Goal: Find specific page/section: Locate a particular part of the current website

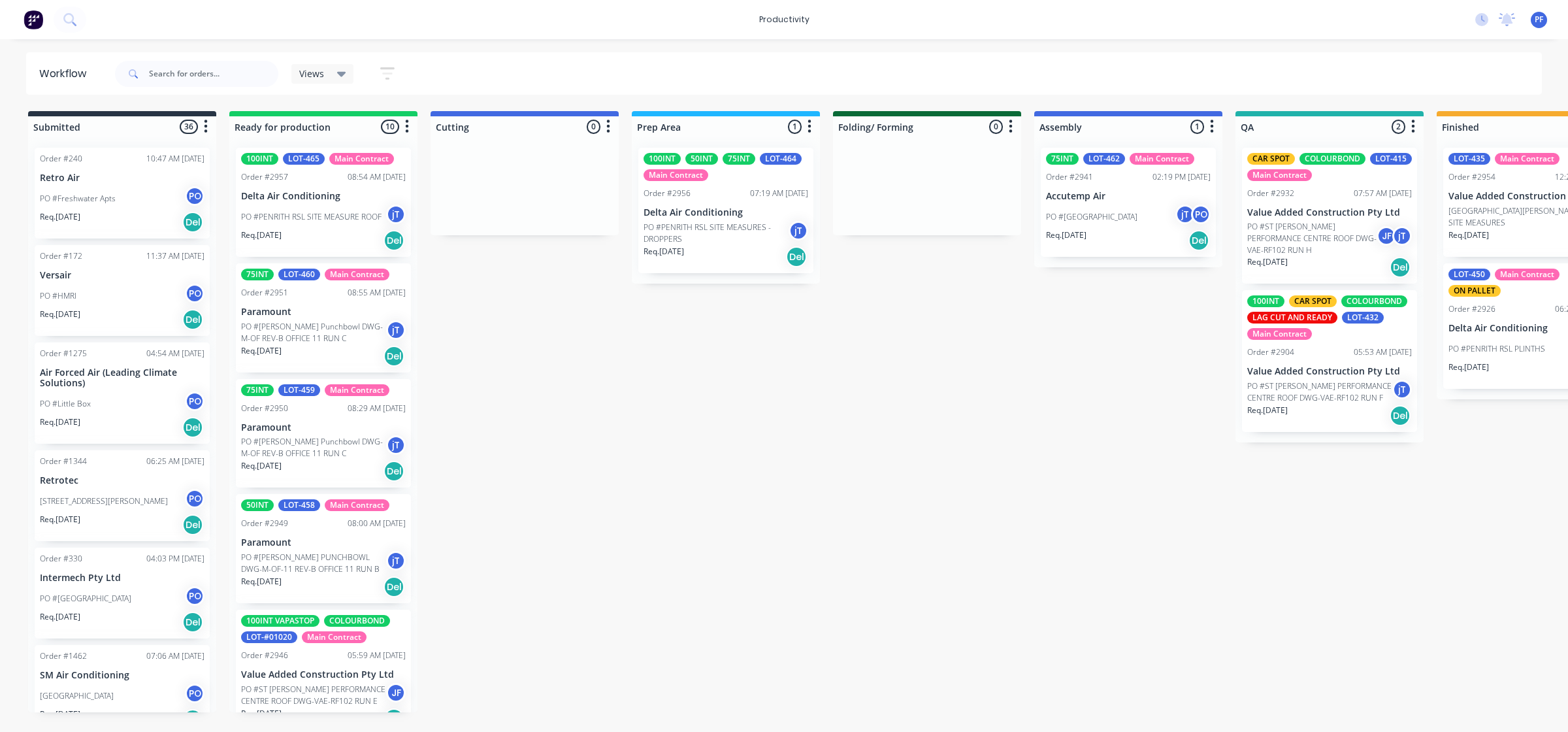
scroll to position [0, 990]
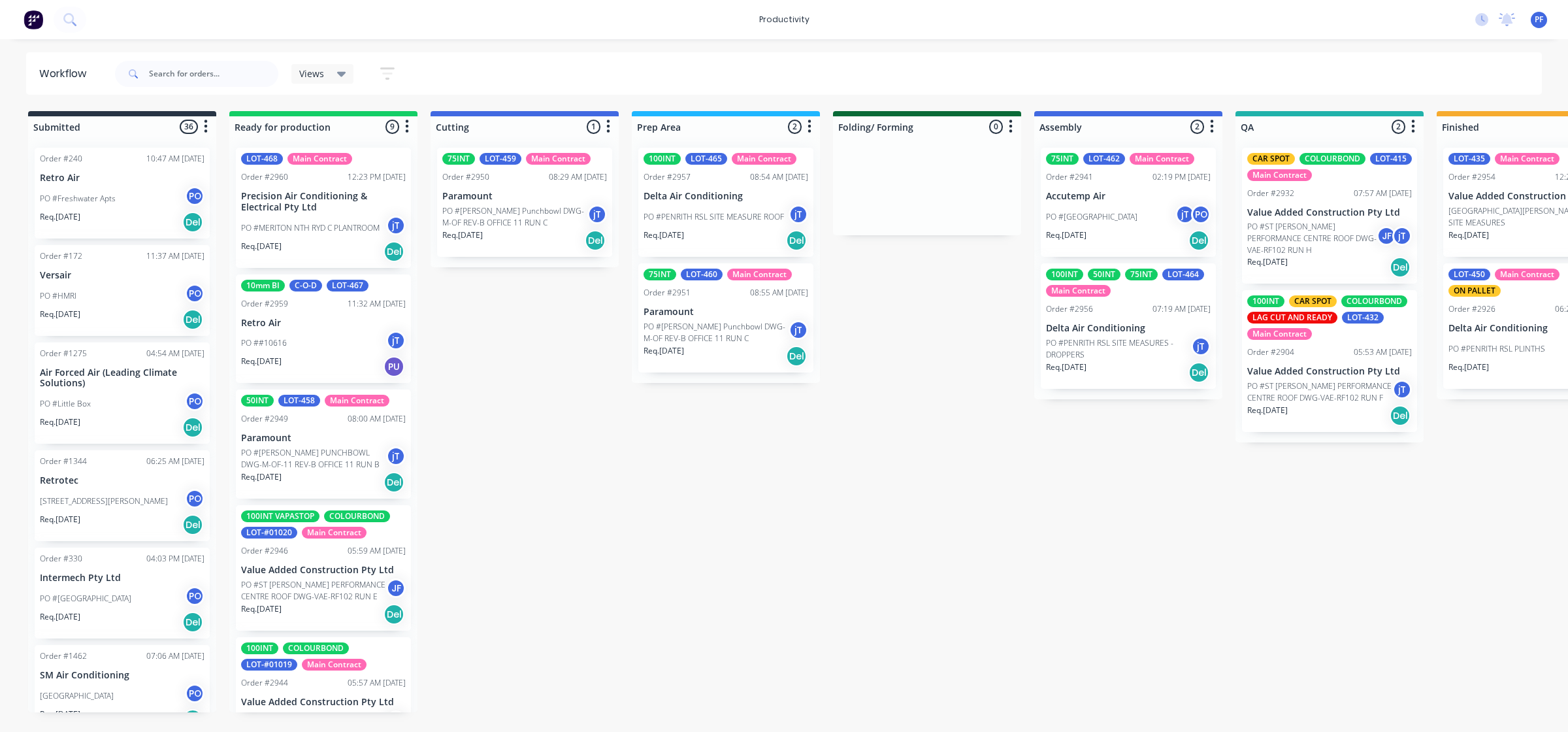
click at [585, 653] on html "productivity productivity Workflow Planner Delivery Scheduling Timesheets No ne…" at bounding box center [784, 326] width 1568 height 653
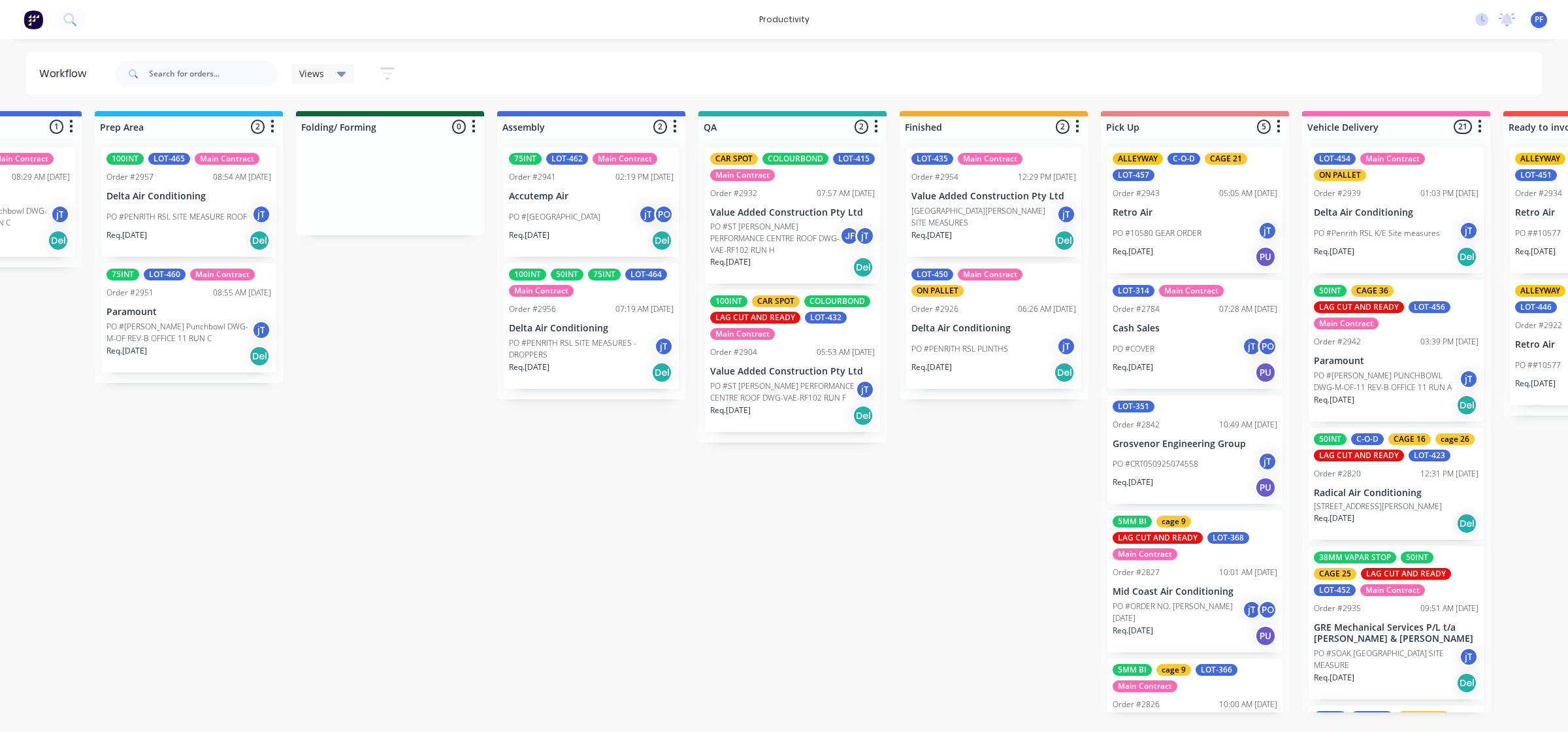
scroll to position [0, 540]
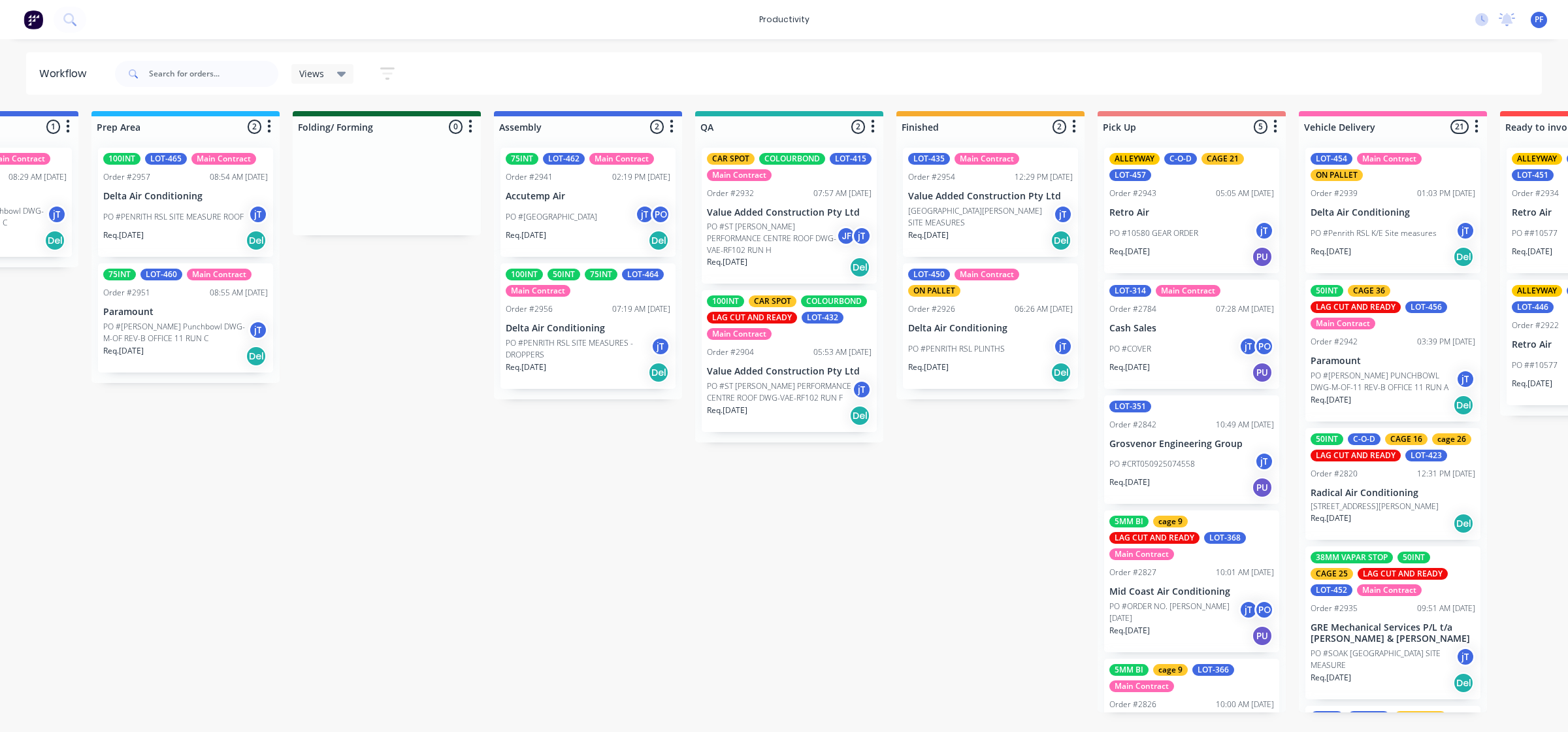
click at [999, 187] on div "LOT-435 Main Contract Order #2954 12:29 PM 24/09/25 Value Added Construction Pt…" at bounding box center [991, 202] width 175 height 109
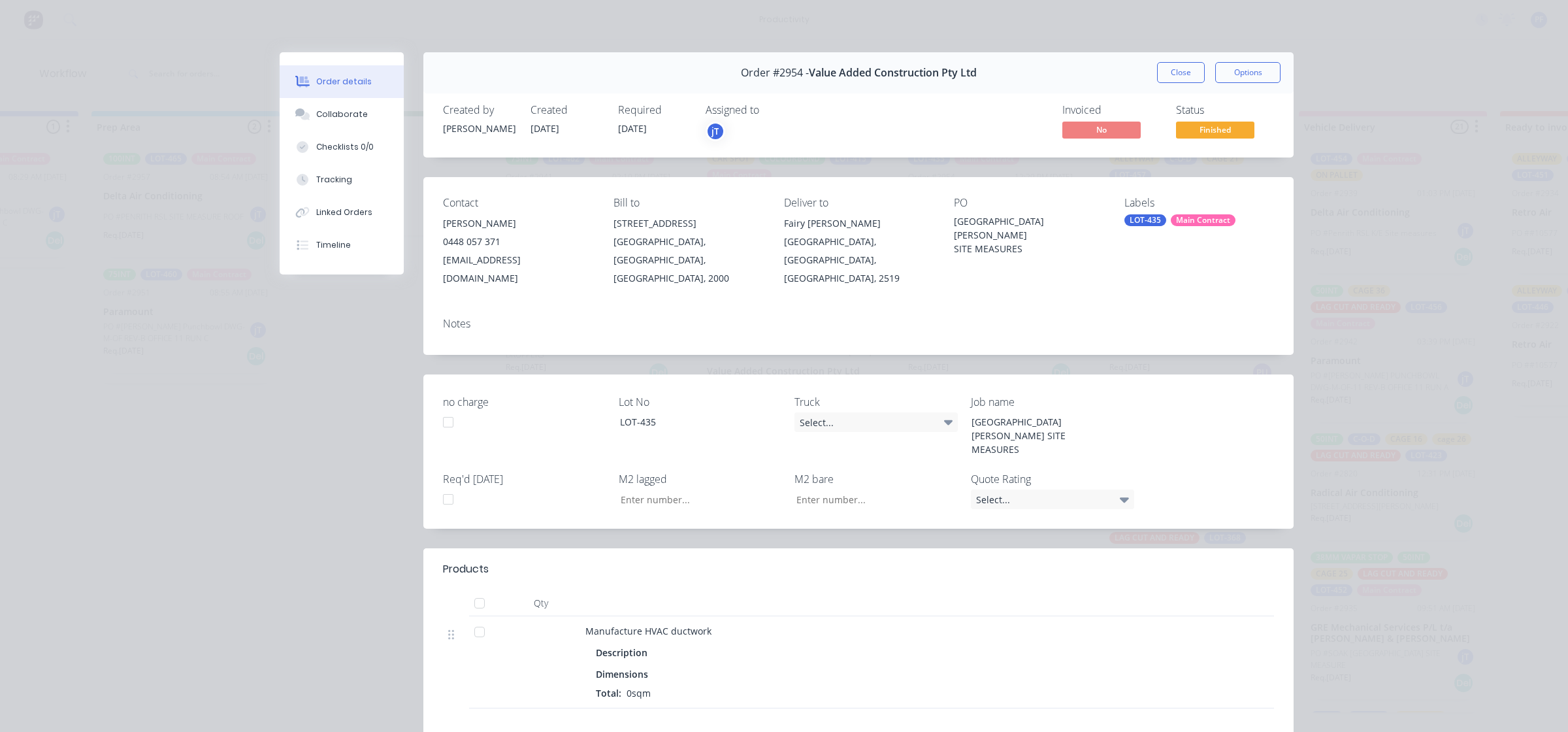
click at [1213, 216] on div "Main Contract" at bounding box center [1203, 219] width 64 height 12
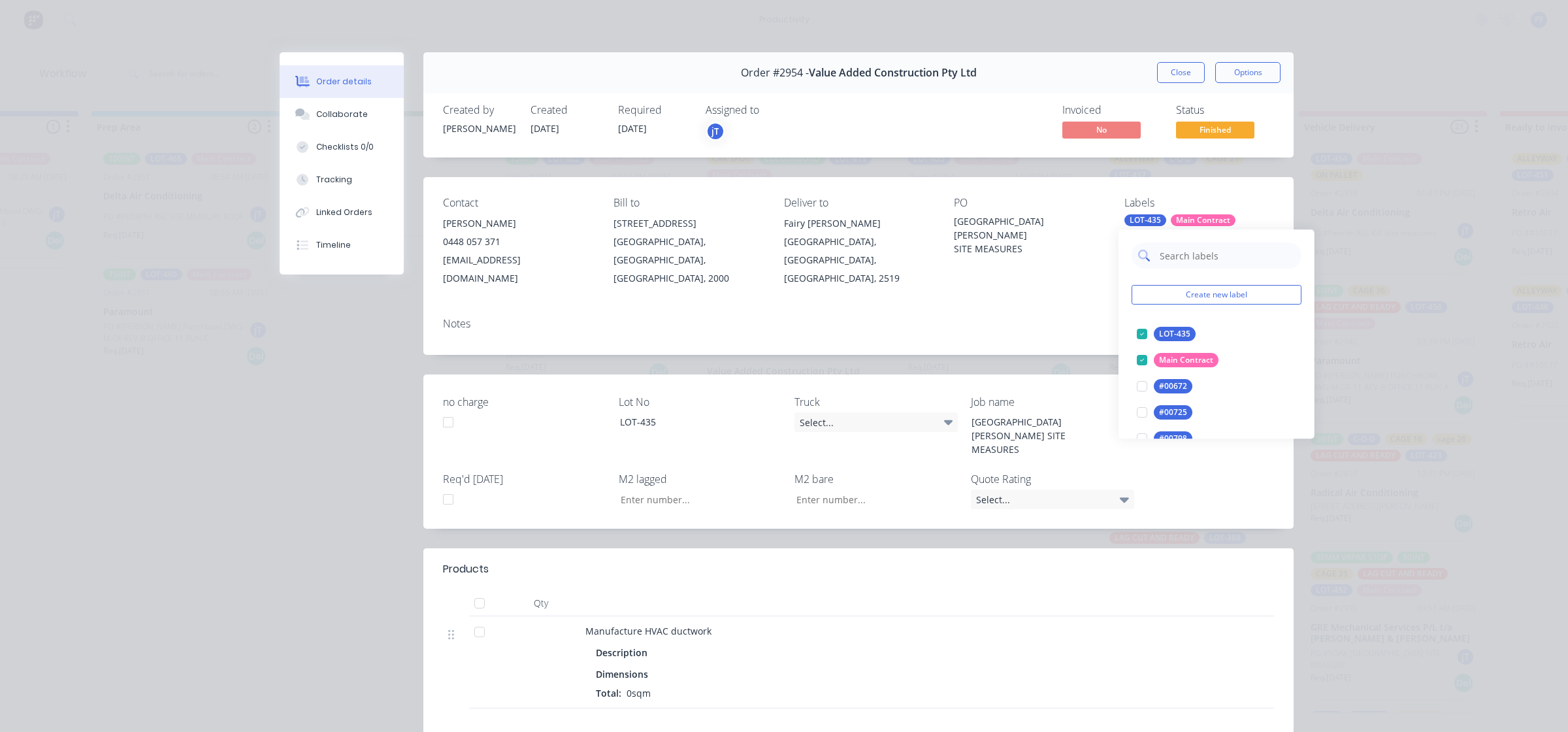
click at [1160, 256] on input "text" at bounding box center [1226, 256] width 137 height 26
type input "all"
click at [1177, 351] on button "ALLEYWAY" at bounding box center [1170, 360] width 78 height 18
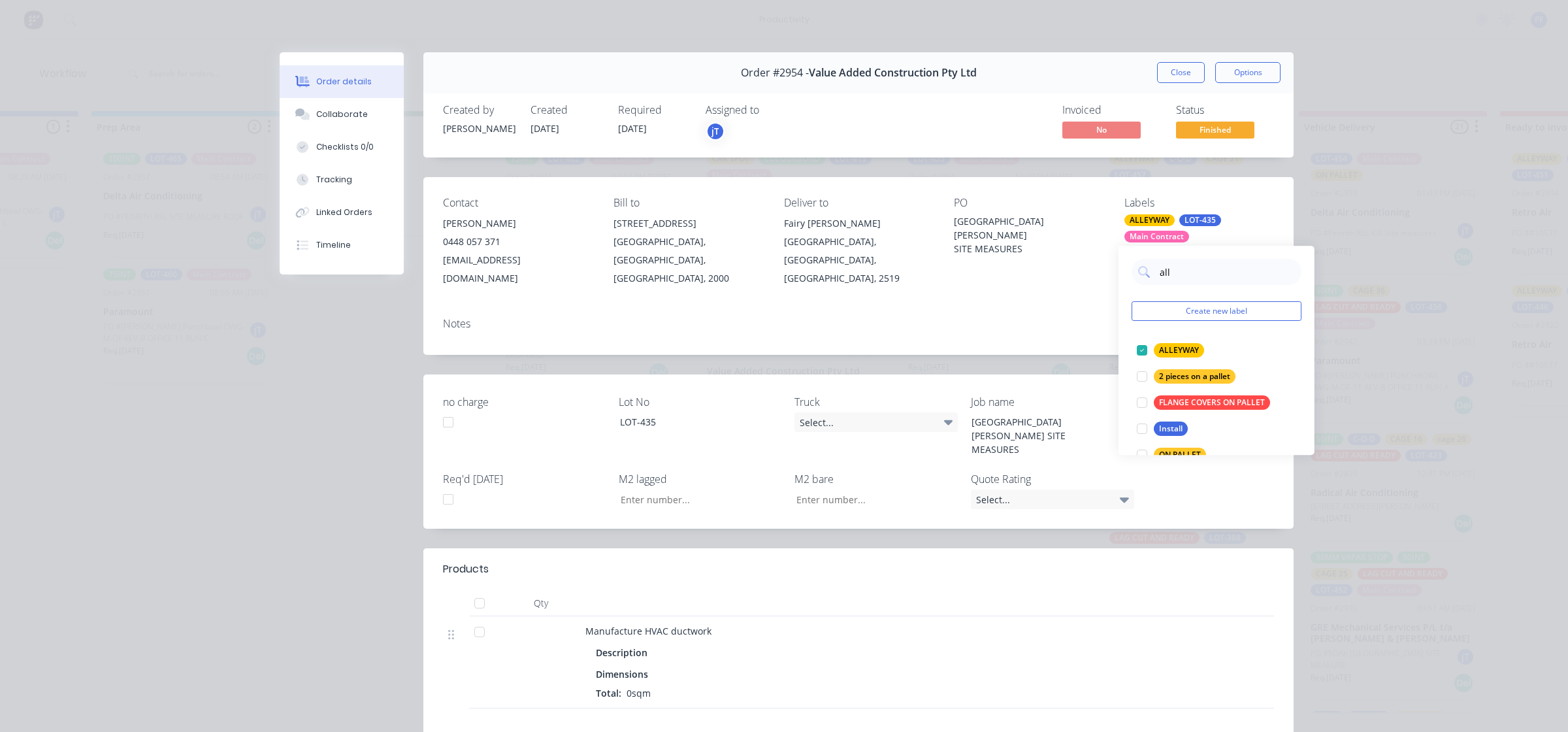
drag, startPoint x: 1104, startPoint y: 271, endPoint x: 1111, endPoint y: 240, distance: 31.8
click at [1103, 270] on div "Contact Julien Gandolfi 0448 057 371 jgandolfi@vaegroup.com.au Bill to Suite 4,…" at bounding box center [859, 242] width 870 height 130
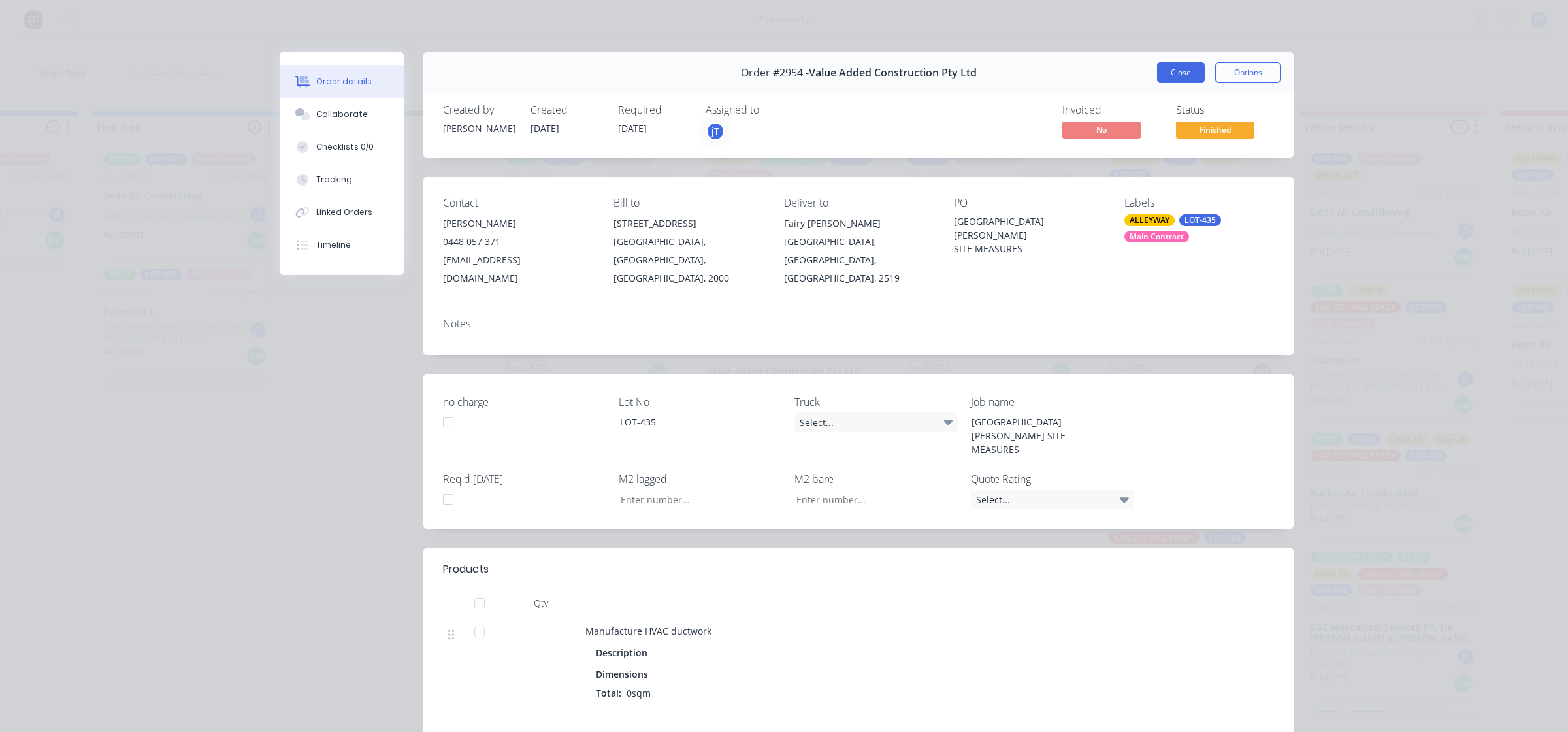
drag, startPoint x: 1174, startPoint y: 64, endPoint x: 1096, endPoint y: 107, distance: 89.1
click at [1174, 64] on button "Close" at bounding box center [1181, 72] width 48 height 21
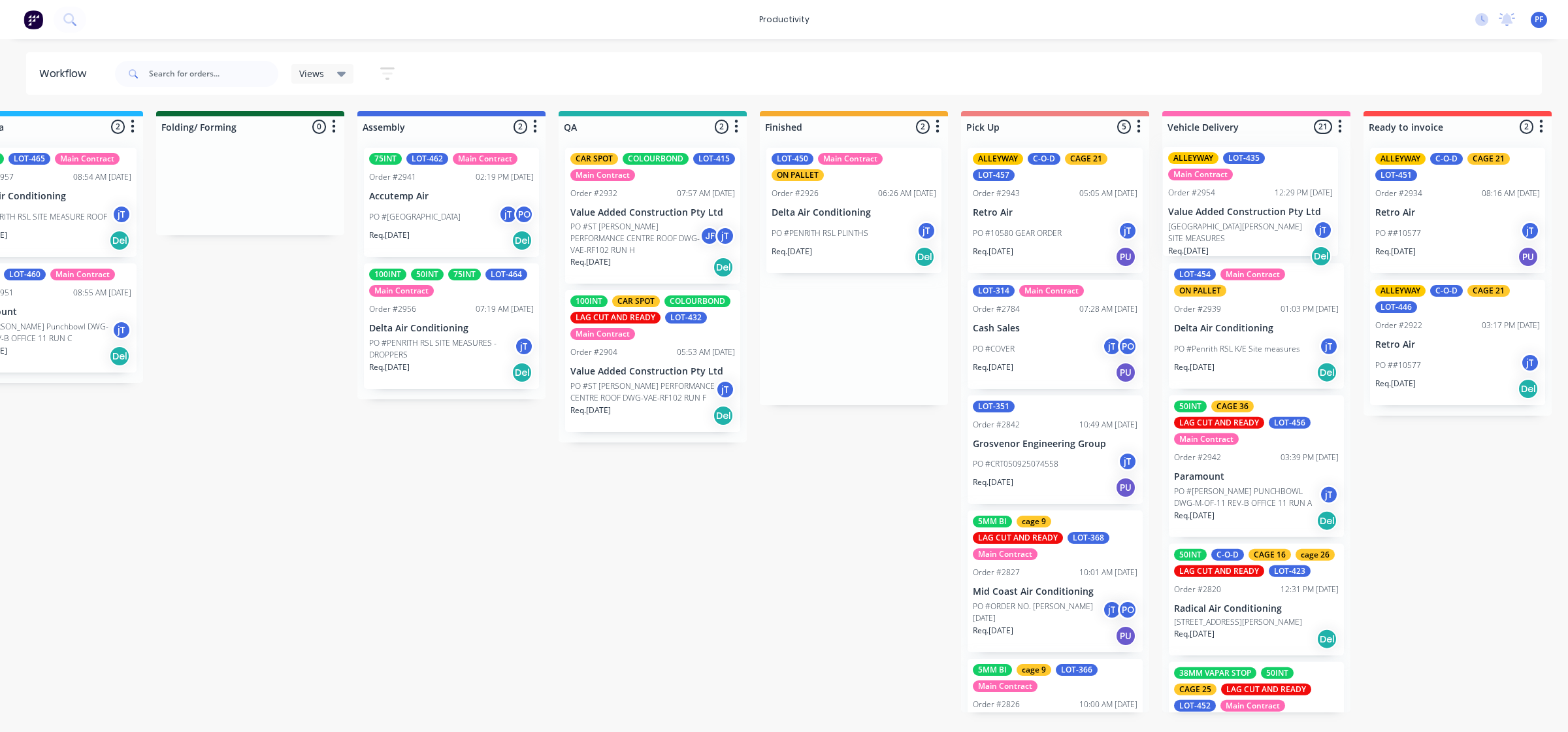
drag, startPoint x: 943, startPoint y: 216, endPoint x: 1207, endPoint y: 216, distance: 264.0
click at [1207, 216] on div "Submitted 36 Order #240 10:47 AM 24/09/24 Retro Air PO #Freshwater Apts PO Req.…" at bounding box center [592, 411] width 2558 height 601
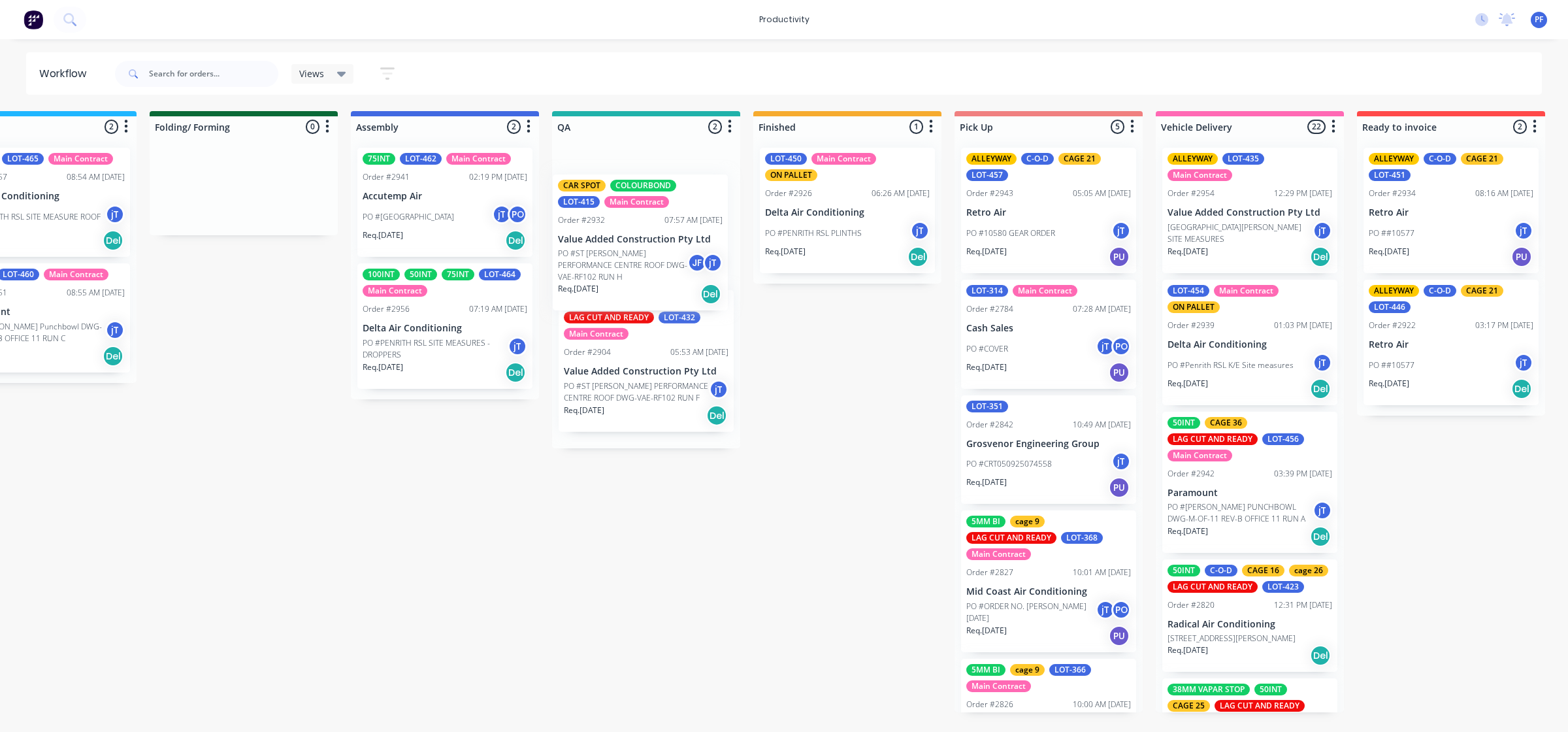
drag, startPoint x: 624, startPoint y: 222, endPoint x: 626, endPoint y: 239, distance: 17.1
click at [626, 242] on div "CAR SPOT COLOURBOND LOT-415 Main Contract Order #2932 07:57 AM 23/09/25 Value A…" at bounding box center [645, 292] width 188 height 311
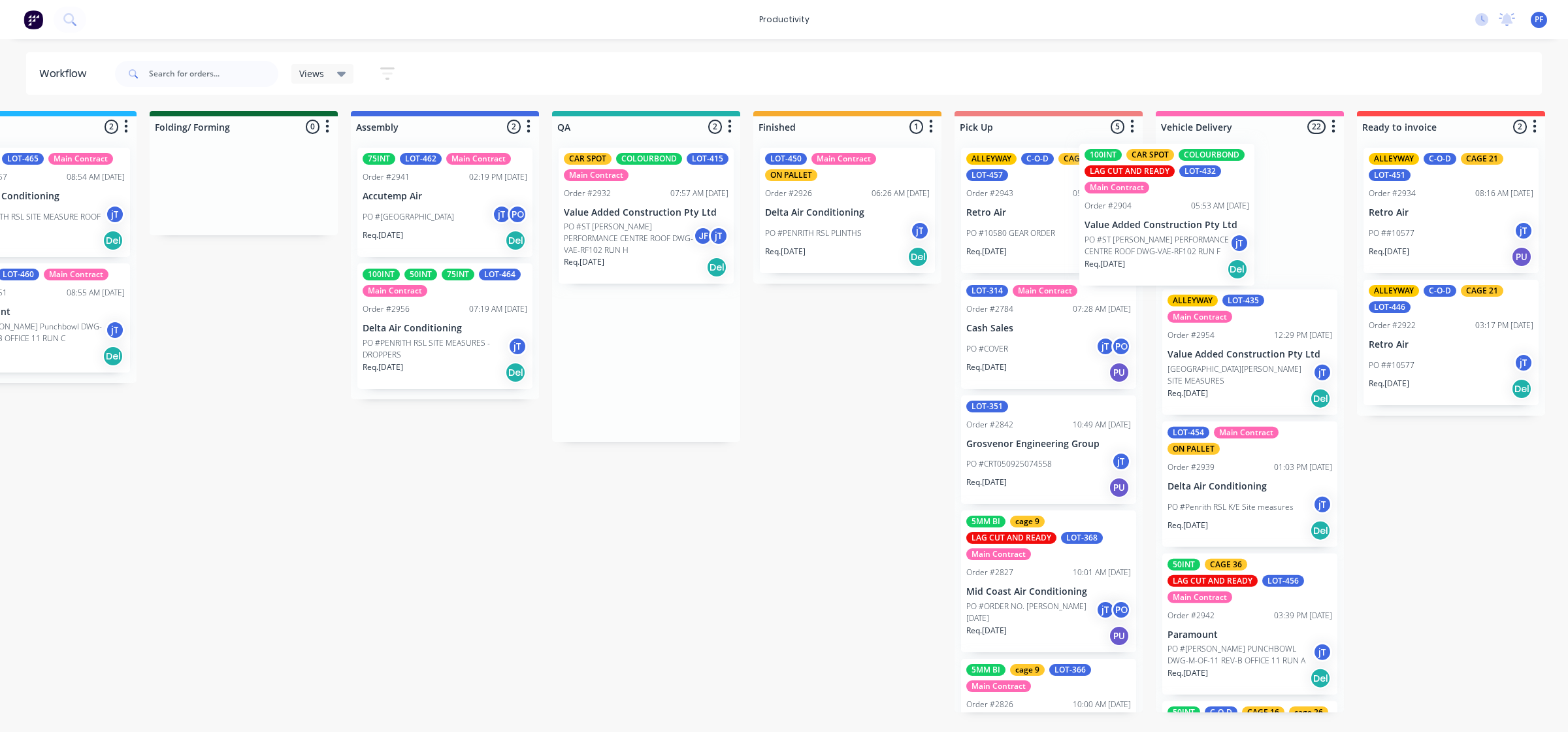
drag, startPoint x: 648, startPoint y: 368, endPoint x: 1125, endPoint y: 213, distance: 501.6
click at [1162, 219] on div "Submitted 36 Order #240 10:47 AM 24/09/24 Retro Air PO #Freshwater Apts PO Req.…" at bounding box center [586, 411] width 2558 height 601
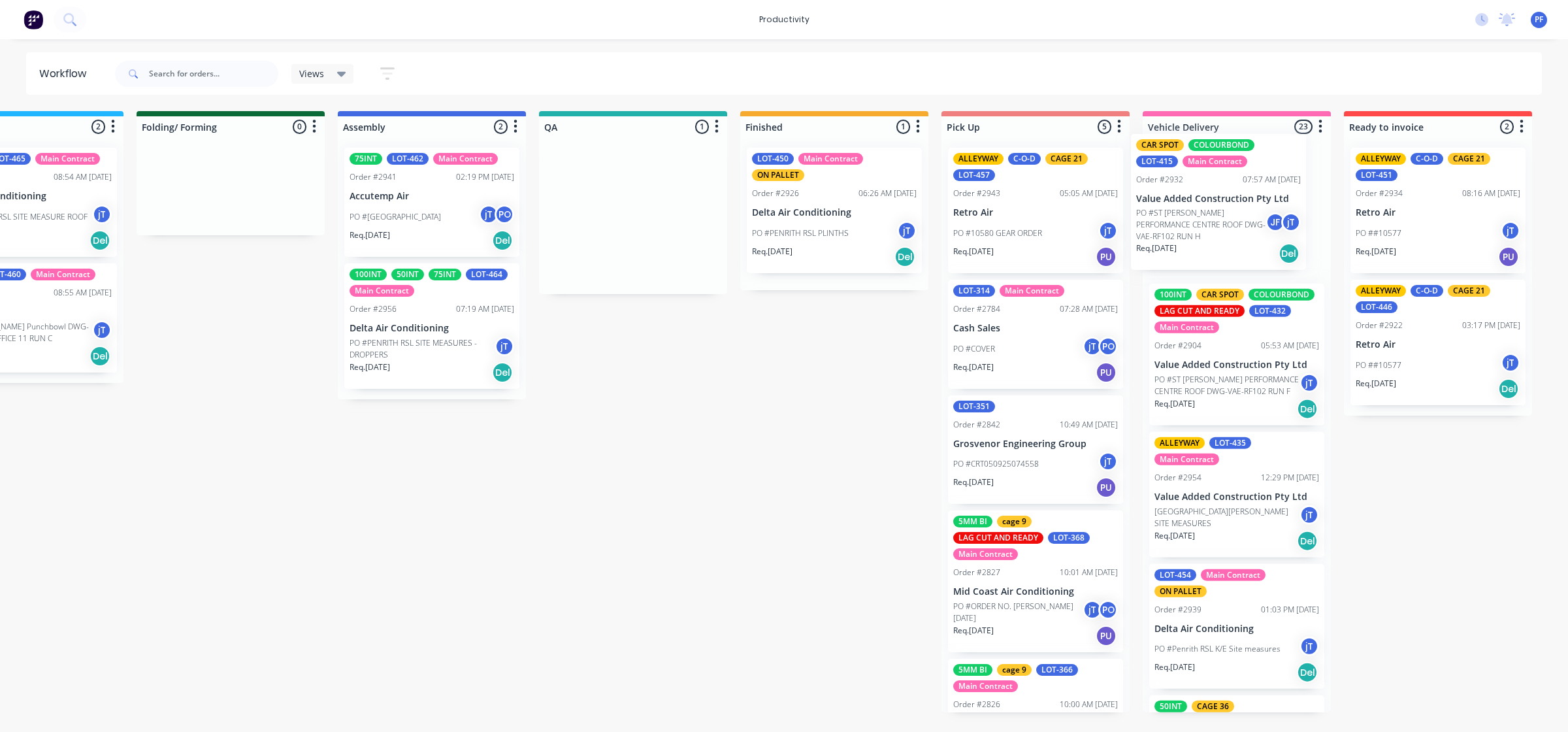
drag, startPoint x: 680, startPoint y: 227, endPoint x: 1184, endPoint y: 196, distance: 505.0
click at [1216, 201] on div "Submitted 36 Order #240 10:47 AM 24/09/24 Retro Air PO #Freshwater Apts PO Req.…" at bounding box center [573, 411] width 2558 height 601
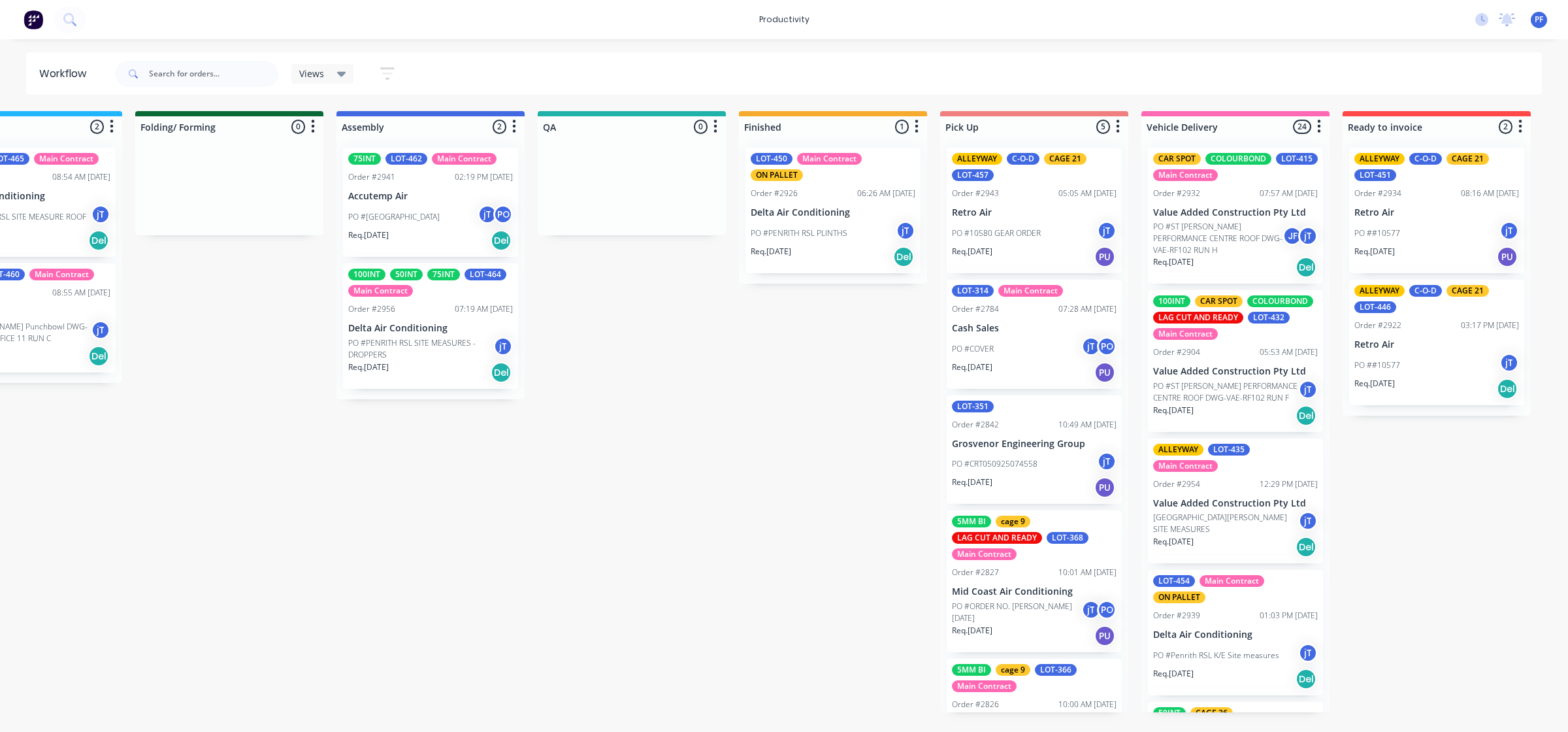
drag, startPoint x: 562, startPoint y: 728, endPoint x: 534, endPoint y: 589, distance: 141.8
click at [546, 653] on html "productivity productivity Workflow Planner Delivery Scheduling Timesheets No ne…" at bounding box center [86, 326] width 1568 height 653
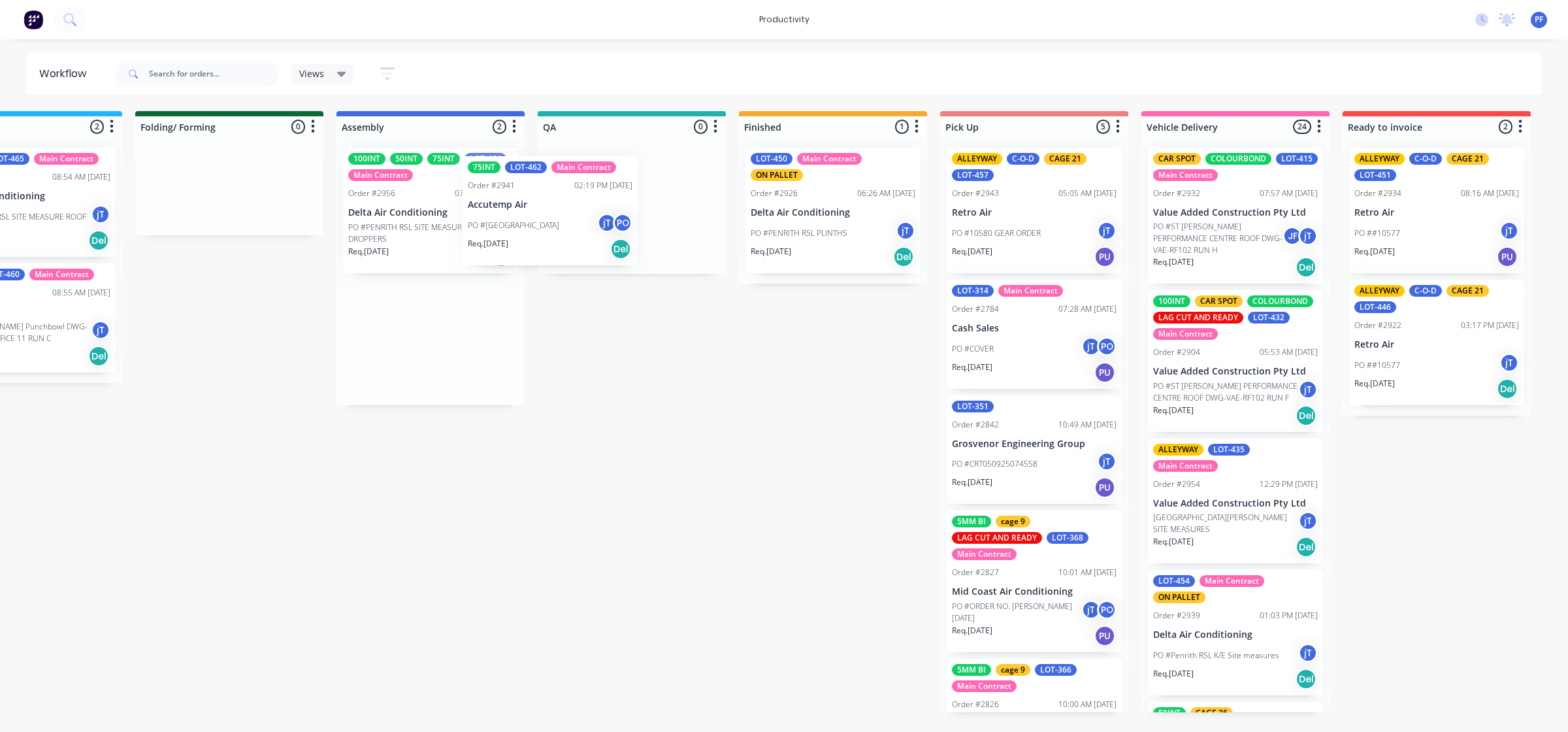
drag, startPoint x: 422, startPoint y: 235, endPoint x: 579, endPoint y: 235, distance: 157.0
click at [579, 235] on div "Submitted 36 Order #240 10:47 AM 24/09/24 Retro Air PO #Freshwater Apts PO Req.…" at bounding box center [571, 411] width 2558 height 601
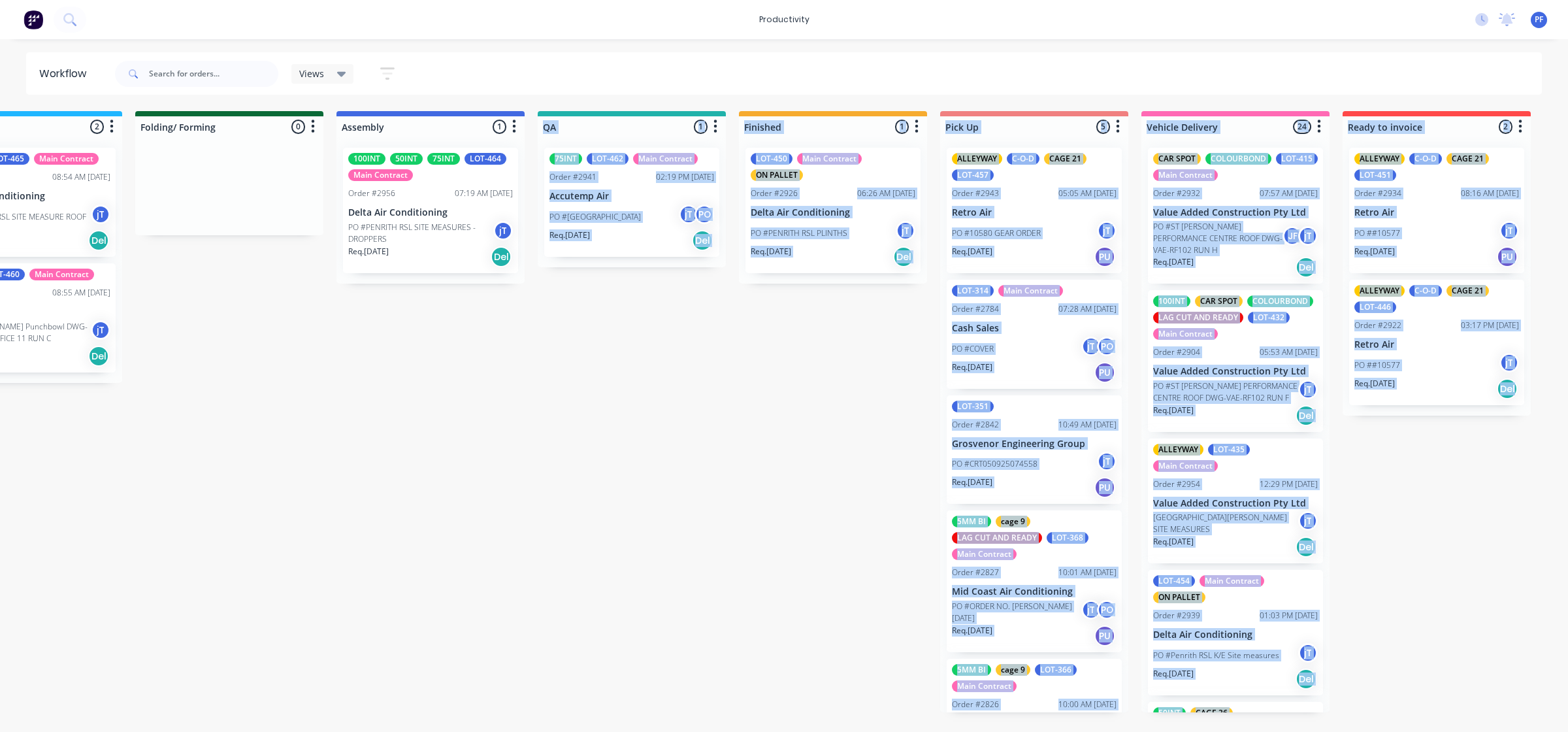
click at [619, 333] on div "Submitted 36 Order #240 10:47 AM 24/09/24 Retro Air PO #Freshwater Apts PO Req.…" at bounding box center [571, 411] width 2558 height 601
